Goal: Use online tool/utility: Utilize a website feature to perform a specific function

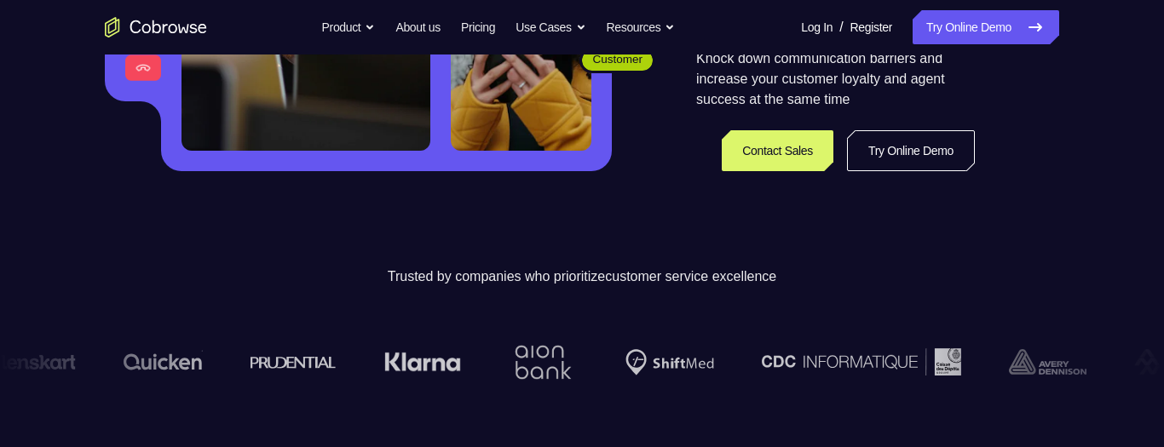
scroll to position [408, 0]
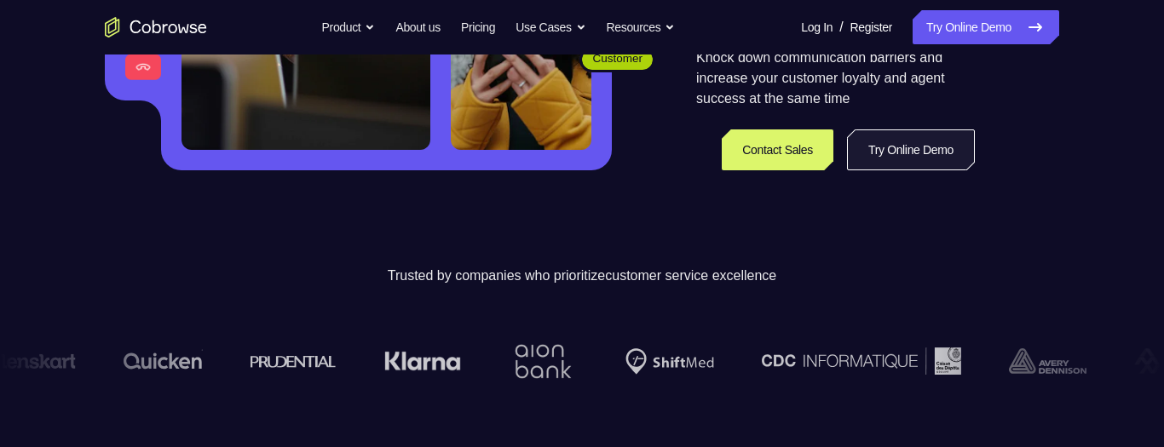
click at [900, 154] on link "Try Online Demo" at bounding box center [911, 150] width 128 height 41
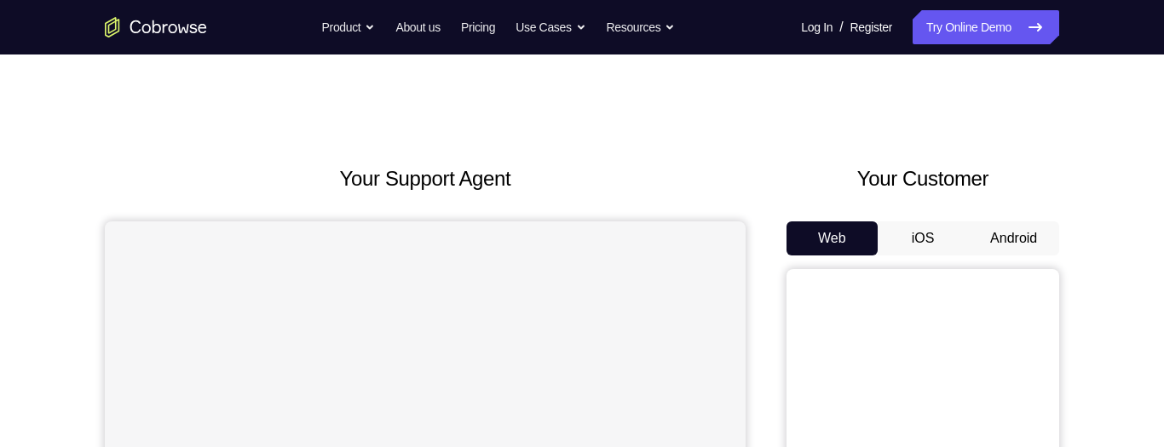
scroll to position [208, 0]
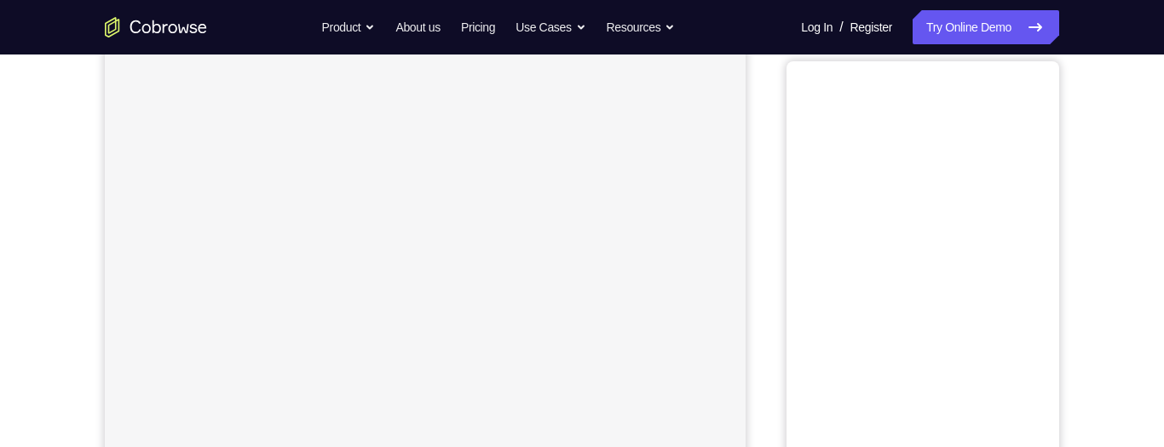
click at [1002, 48] on button "Android" at bounding box center [1013, 31] width 91 height 34
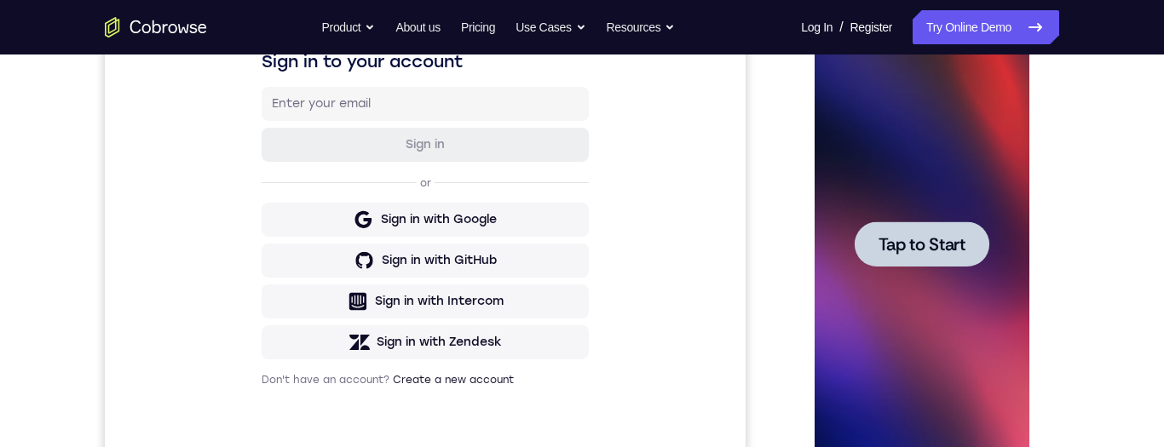
scroll to position [0, 0]
click at [906, 260] on div at bounding box center [921, 244] width 135 height 45
click at [909, 257] on div at bounding box center [921, 244] width 215 height 477
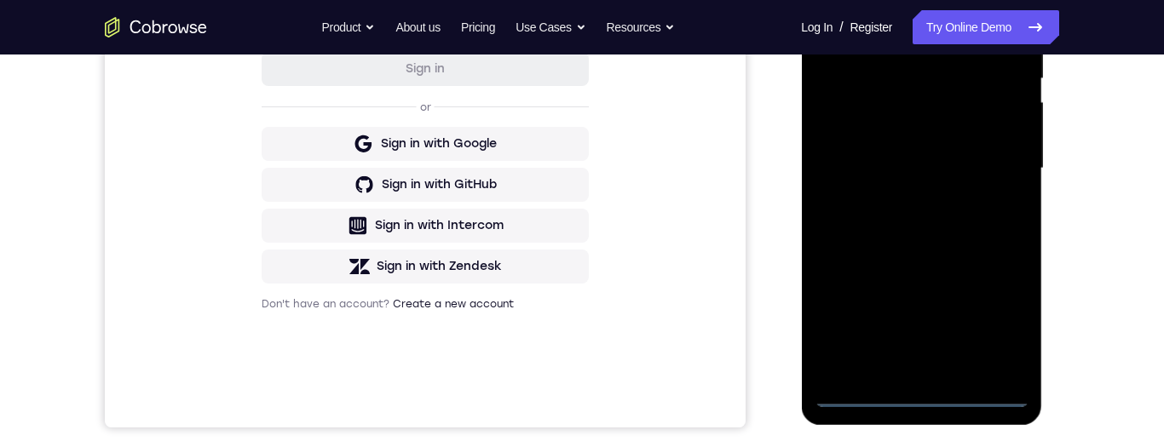
scroll to position [370, 0]
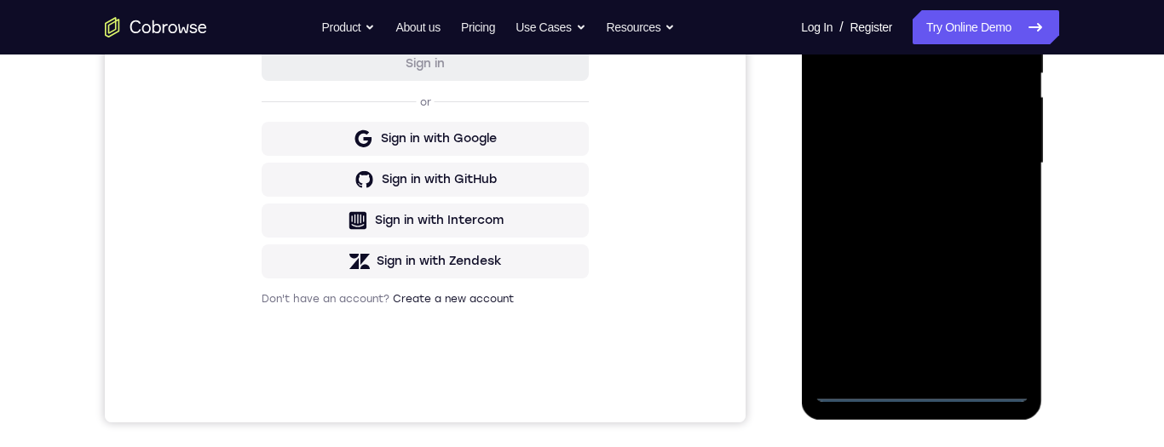
click at [919, 384] on div at bounding box center [921, 163] width 215 height 477
click at [920, 388] on div at bounding box center [921, 163] width 215 height 477
click at [920, 398] on div at bounding box center [921, 163] width 215 height 477
click at [995, 320] on div at bounding box center [921, 163] width 215 height 477
click at [841, 260] on div at bounding box center [921, 163] width 215 height 477
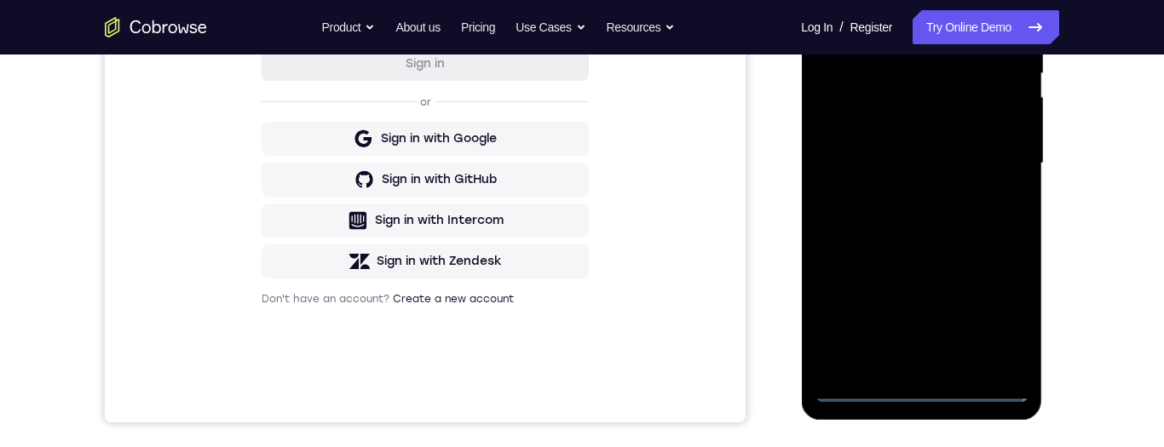
click at [849, 280] on div at bounding box center [921, 163] width 215 height 477
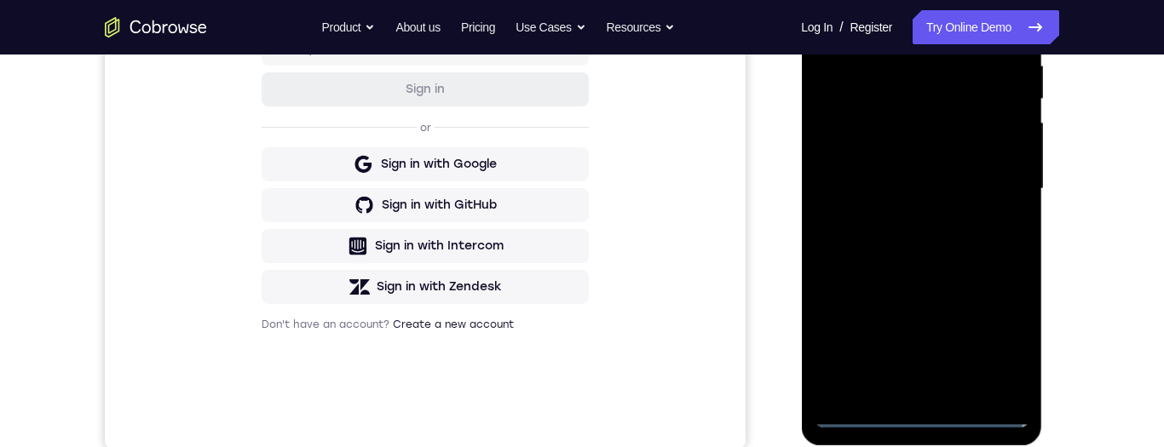
click at [852, 300] on div at bounding box center [921, 189] width 215 height 477
click at [860, 291] on div at bounding box center [921, 189] width 215 height 477
click at [864, 289] on div at bounding box center [921, 189] width 215 height 477
click at [857, 293] on div at bounding box center [921, 189] width 215 height 477
click at [848, 296] on div at bounding box center [921, 189] width 215 height 477
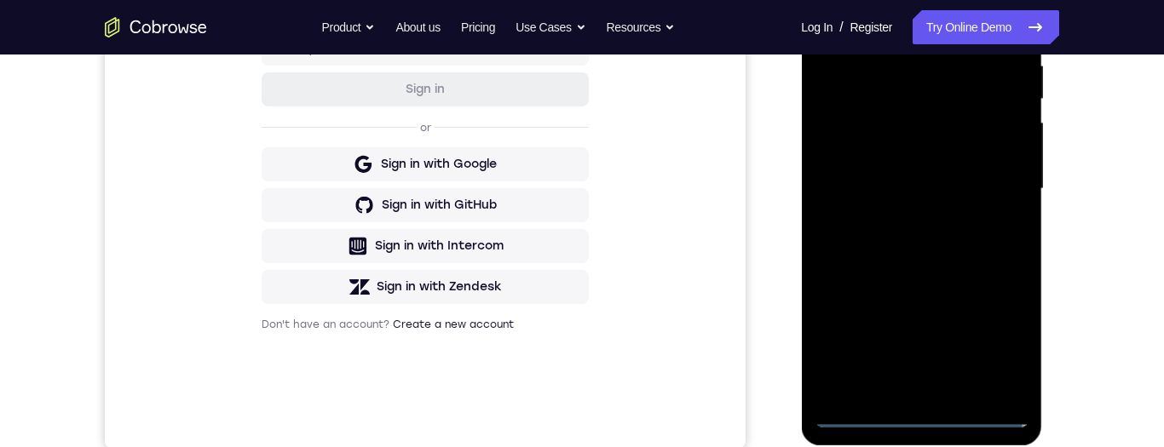
click at [857, 294] on div at bounding box center [921, 189] width 215 height 477
click at [850, 297] on div at bounding box center [921, 189] width 215 height 477
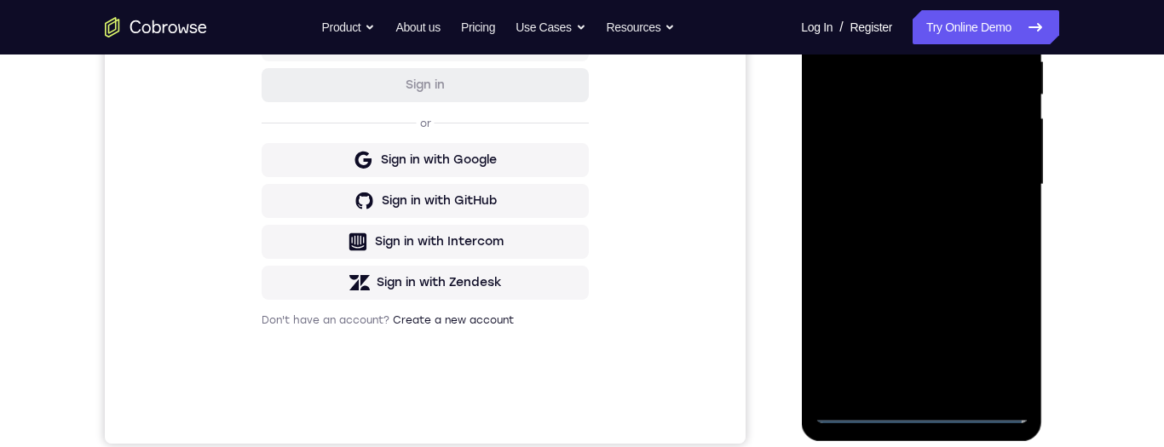
click at [943, 417] on div at bounding box center [921, 184] width 215 height 477
click at [920, 416] on div at bounding box center [921, 184] width 215 height 477
click at [918, 410] on div at bounding box center [921, 184] width 215 height 477
click at [920, 409] on div at bounding box center [921, 184] width 215 height 477
click at [920, 412] on div at bounding box center [921, 184] width 215 height 477
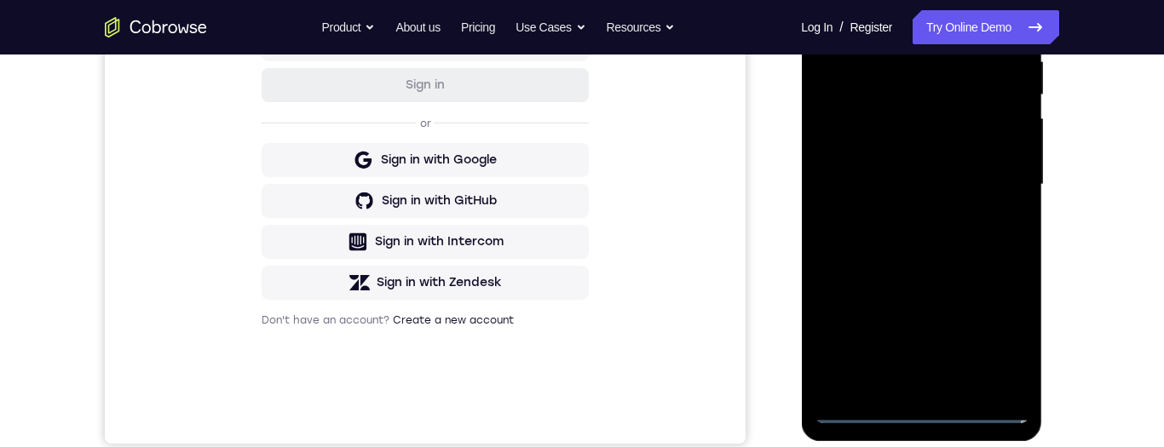
click at [915, 411] on div at bounding box center [921, 184] width 215 height 477
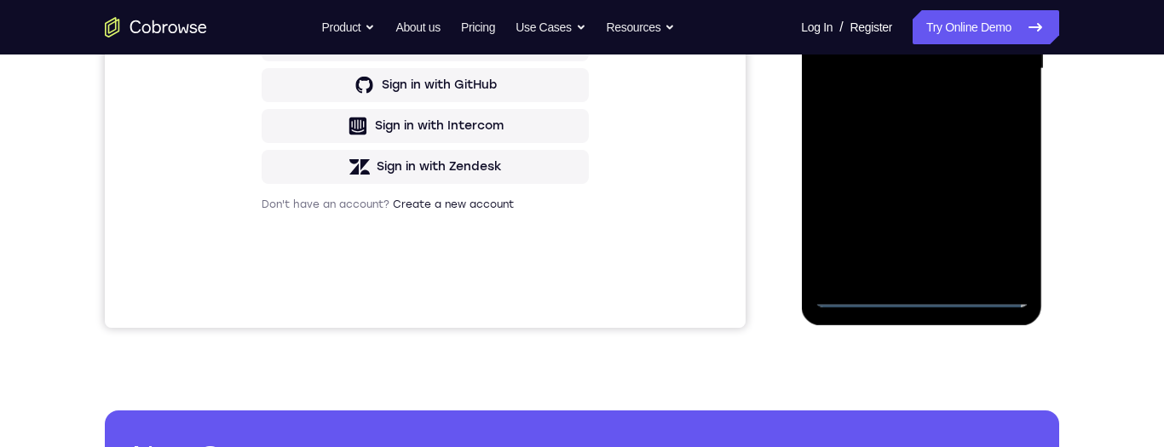
scroll to position [272, 0]
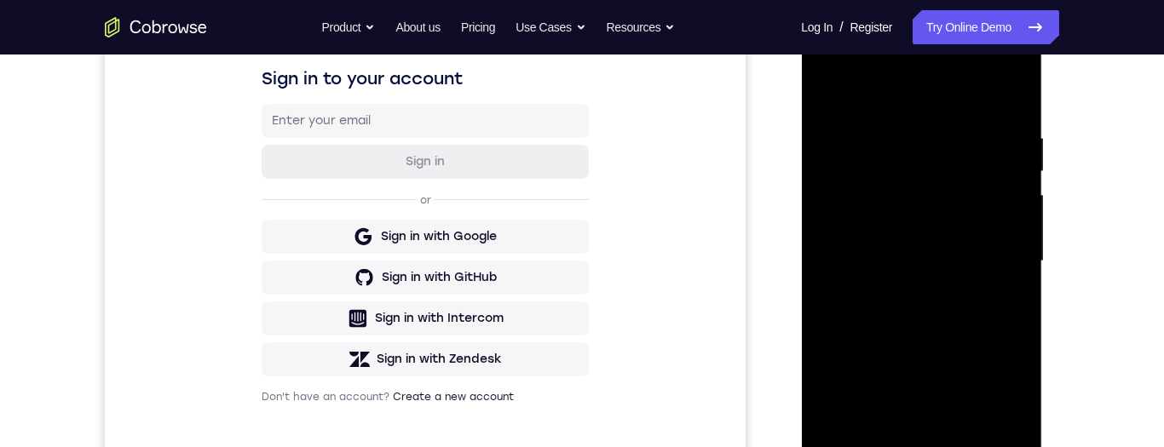
click at [917, 310] on div at bounding box center [921, 261] width 215 height 477
click at [940, 301] on div at bounding box center [921, 261] width 215 height 477
click at [1006, 420] on div at bounding box center [921, 261] width 215 height 477
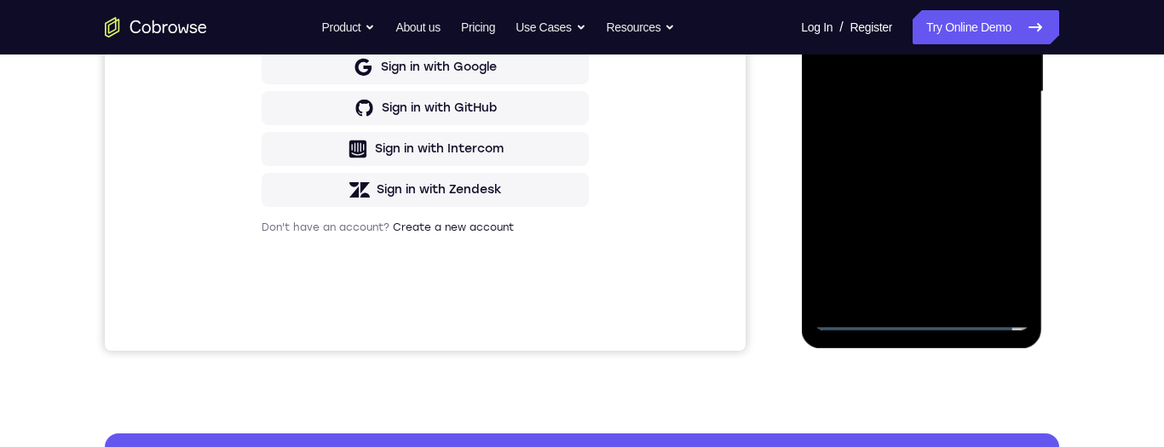
scroll to position [201, 0]
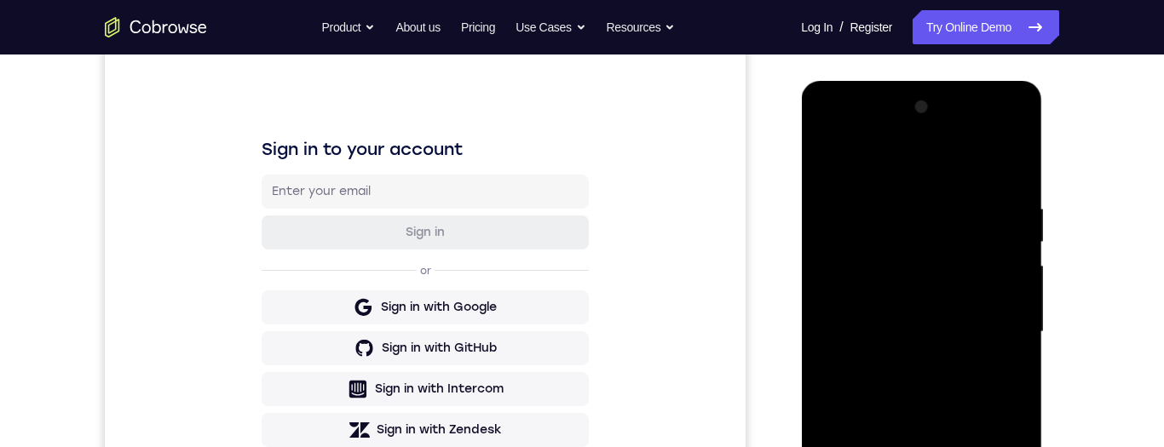
click at [862, 163] on div at bounding box center [921, 332] width 215 height 477
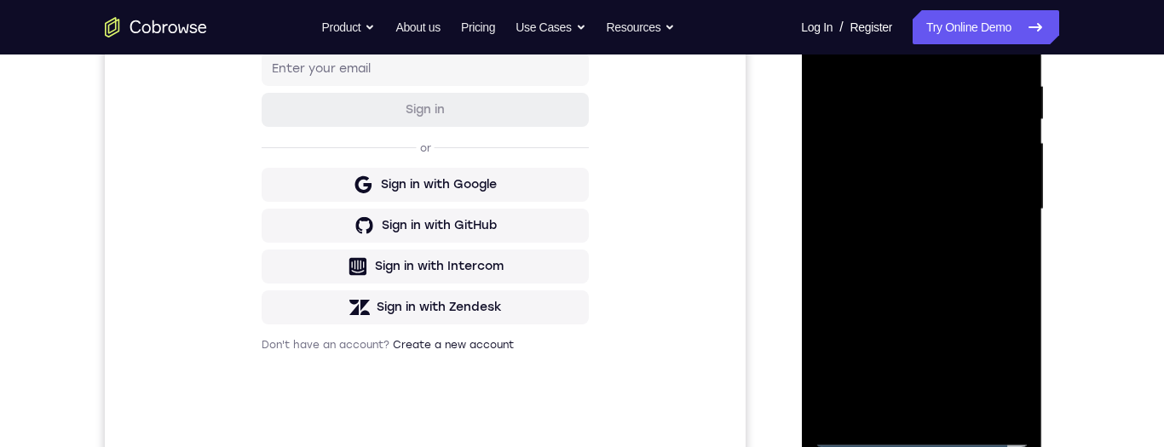
click at [916, 156] on div at bounding box center [921, 209] width 215 height 477
click at [897, 151] on div at bounding box center [921, 209] width 215 height 477
click at [891, 139] on div at bounding box center [921, 209] width 215 height 477
click at [892, 158] on div at bounding box center [921, 209] width 215 height 477
click at [885, 154] on div at bounding box center [921, 209] width 215 height 477
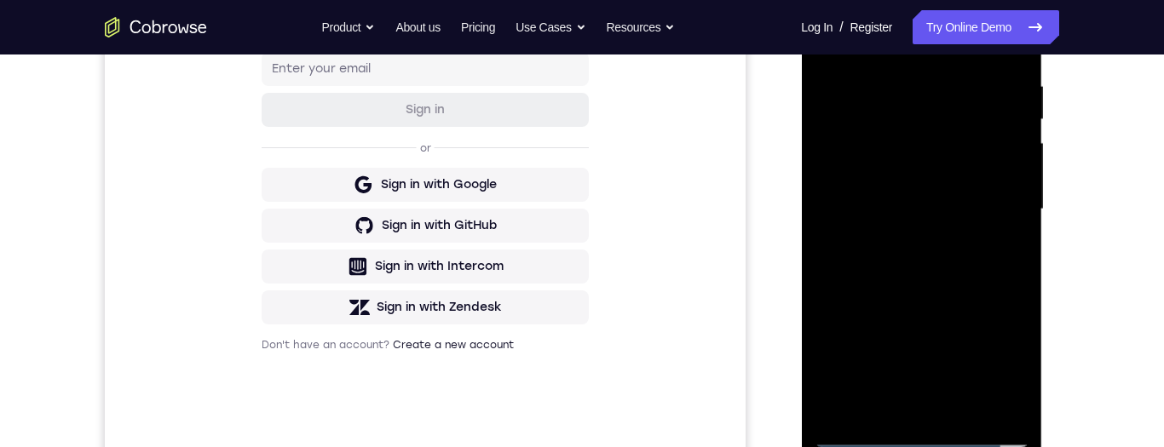
click at [889, 153] on div at bounding box center [921, 209] width 215 height 477
click at [888, 158] on div at bounding box center [921, 209] width 215 height 477
click at [890, 153] on div at bounding box center [921, 209] width 215 height 477
click at [890, 149] on div at bounding box center [921, 209] width 215 height 477
click at [894, 153] on div at bounding box center [921, 209] width 215 height 477
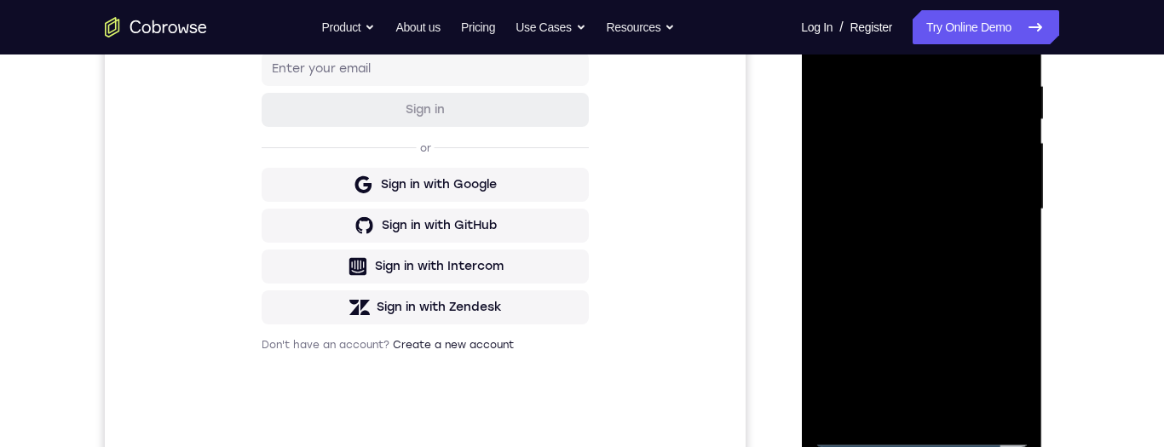
click at [892, 155] on div at bounding box center [921, 209] width 215 height 477
click at [889, 155] on div at bounding box center [921, 209] width 215 height 477
click at [888, 155] on div at bounding box center [921, 209] width 215 height 477
click at [891, 147] on div at bounding box center [921, 209] width 215 height 477
click at [891, 153] on div at bounding box center [921, 209] width 215 height 477
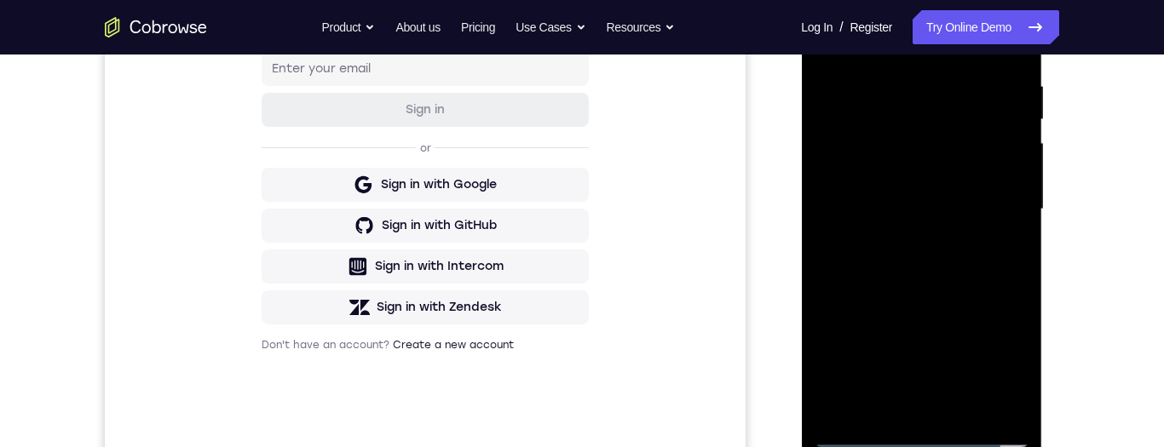
click at [885, 150] on div at bounding box center [921, 209] width 215 height 477
click at [885, 104] on div at bounding box center [921, 209] width 215 height 477
click at [891, 124] on div at bounding box center [921, 209] width 215 height 477
click at [890, 128] on div at bounding box center [921, 209] width 215 height 477
click at [881, 117] on div at bounding box center [921, 209] width 215 height 477
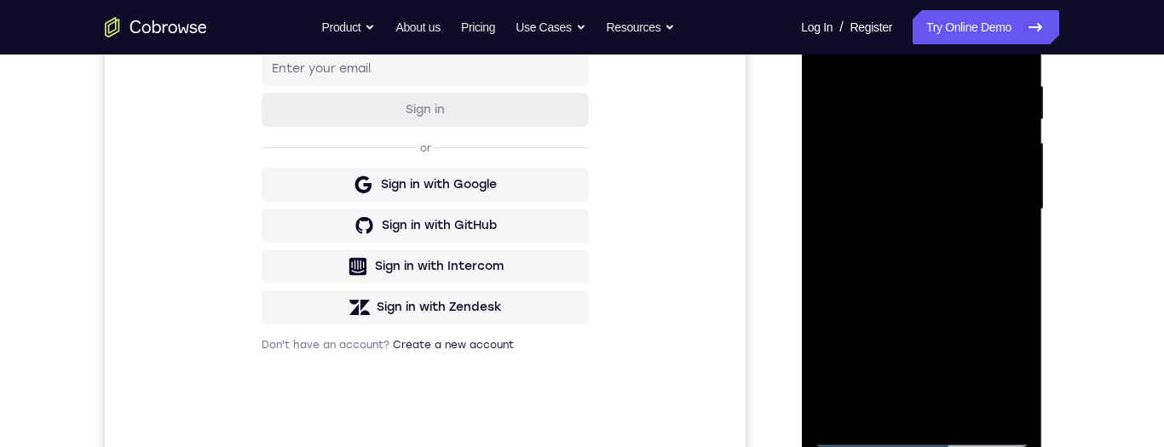
click at [886, 119] on div at bounding box center [921, 209] width 215 height 477
click at [882, 123] on div at bounding box center [921, 209] width 215 height 477
click at [884, 125] on div at bounding box center [921, 209] width 215 height 477
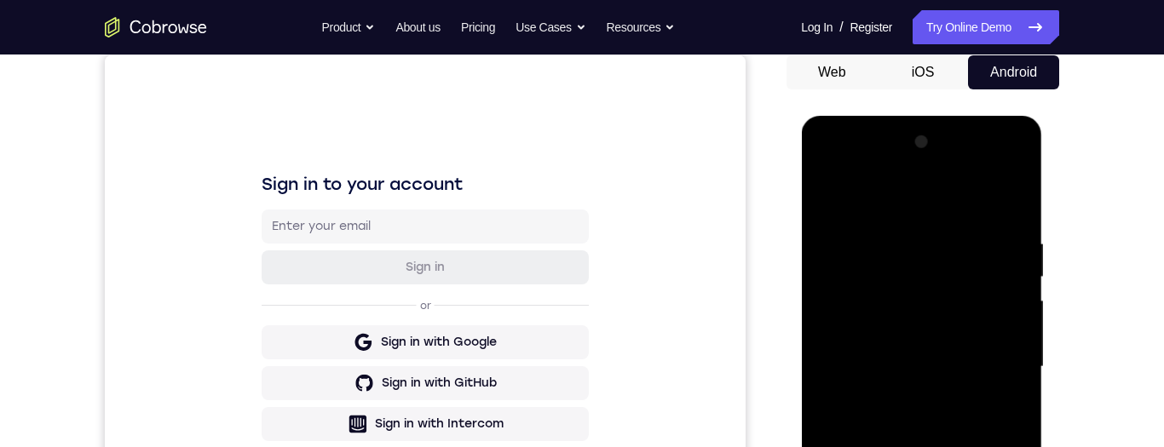
scroll to position [169, 0]
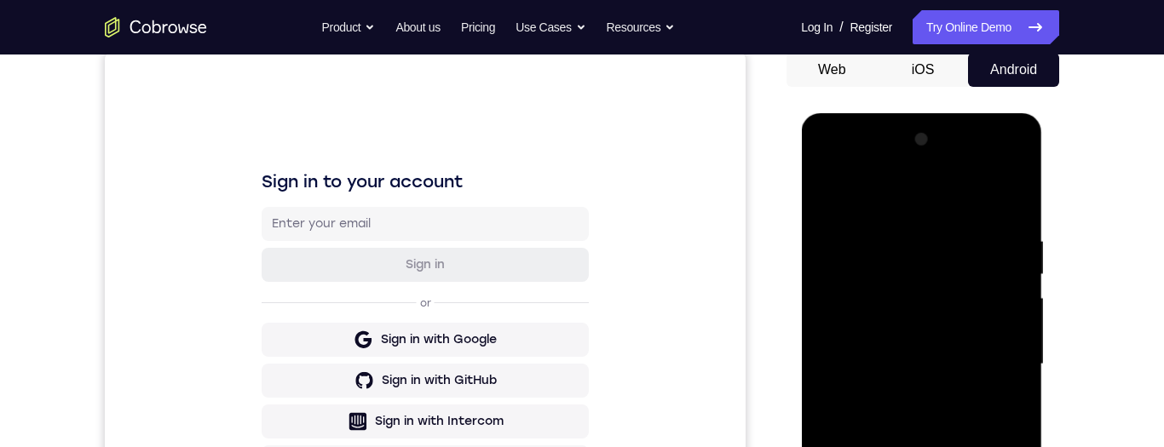
click at [857, 194] on div at bounding box center [921, 364] width 215 height 477
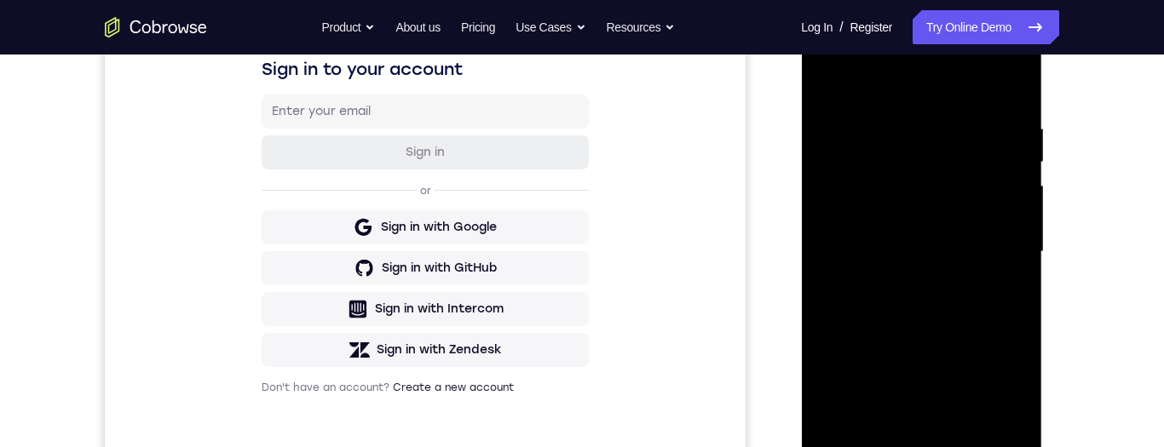
scroll to position [277, 0]
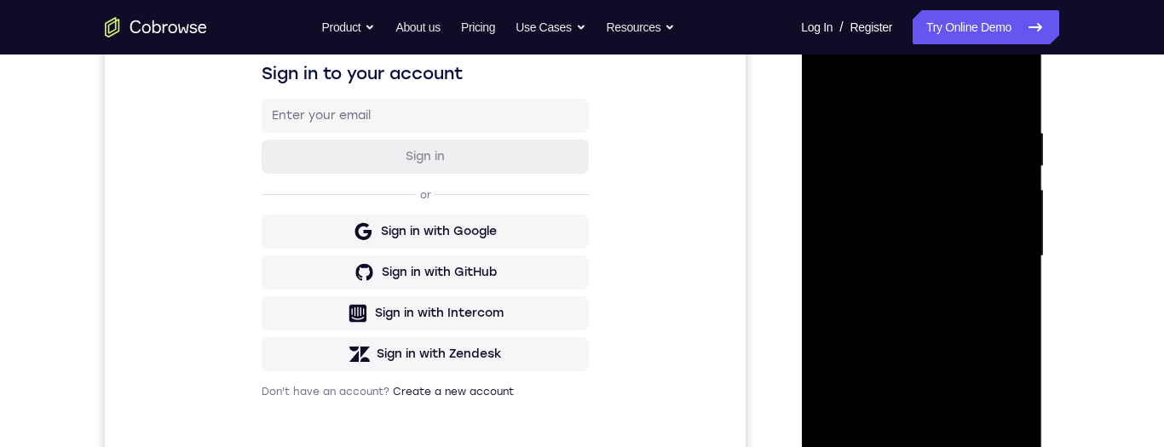
click at [870, 371] on div at bounding box center [921, 256] width 215 height 477
click at [910, 172] on div at bounding box center [921, 256] width 215 height 477
click at [859, 210] on div at bounding box center [921, 256] width 215 height 477
click at [833, 199] on div at bounding box center [921, 256] width 215 height 477
